Goal: Find specific page/section: Find specific page/section

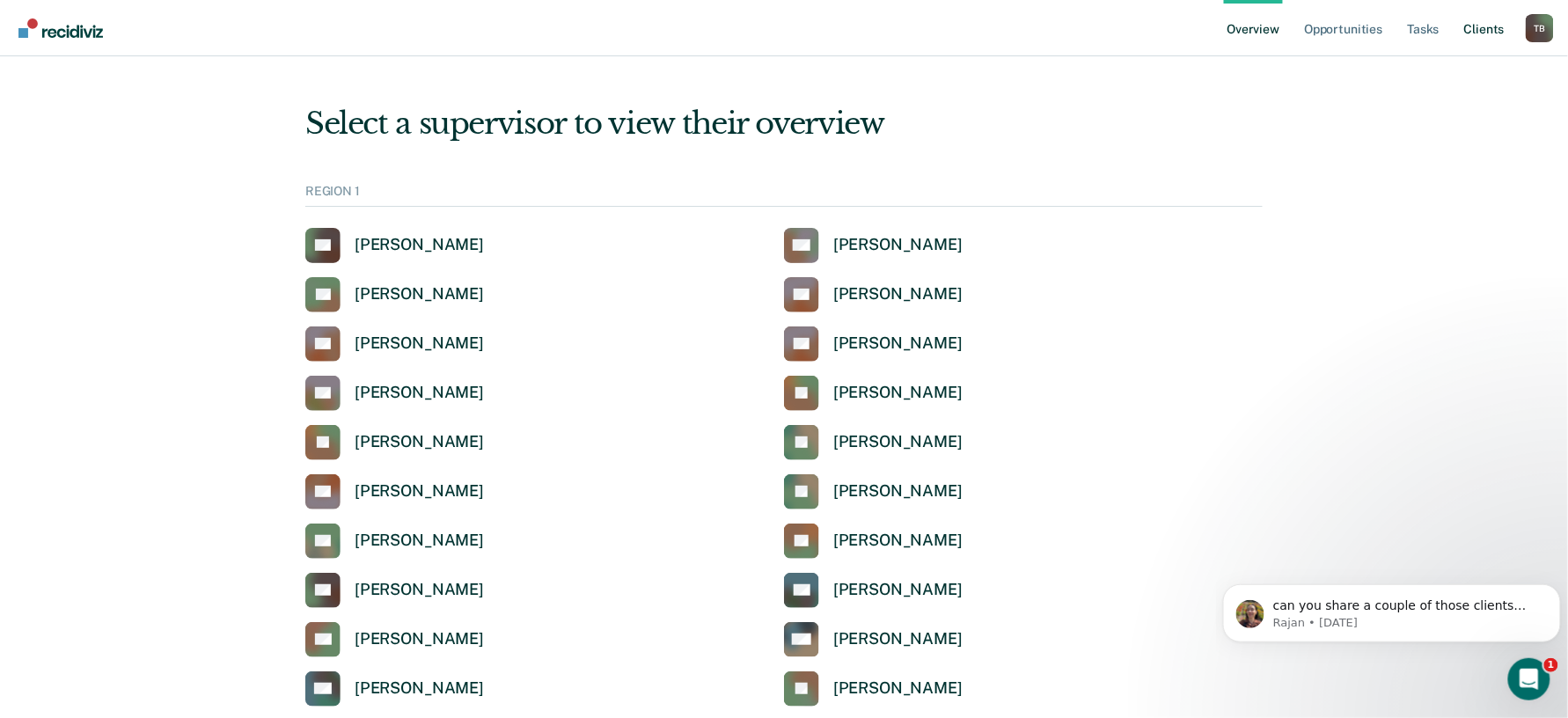
click at [1479, 28] on link "Client s" at bounding box center [1484, 28] width 47 height 56
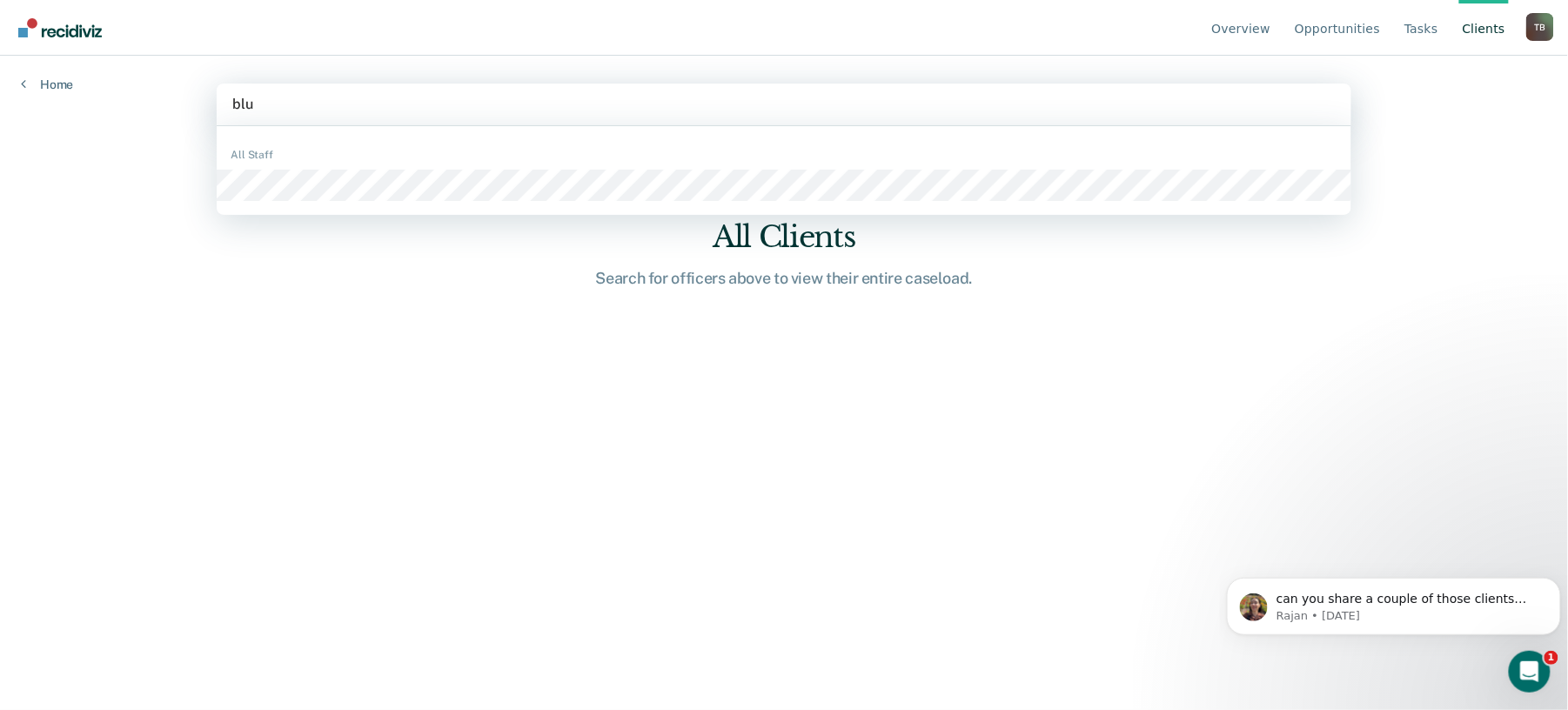
type input "blue"
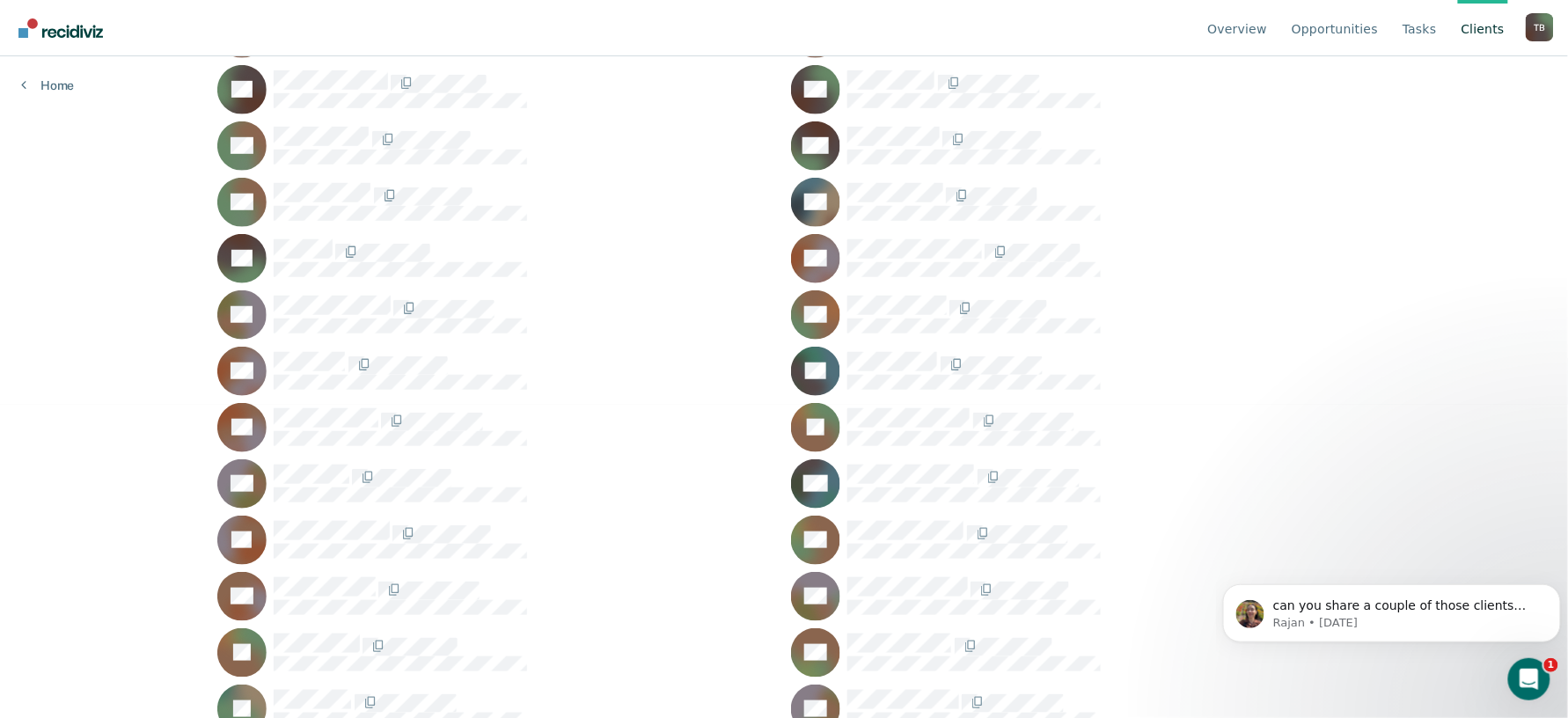
scroll to position [352, 0]
